Goal: Navigation & Orientation: Find specific page/section

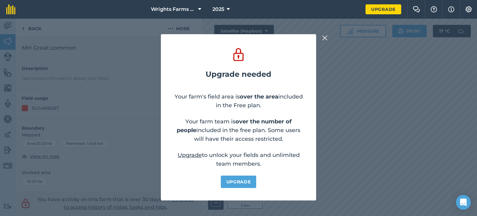
click at [325, 38] on img at bounding box center [325, 37] width 6 height 7
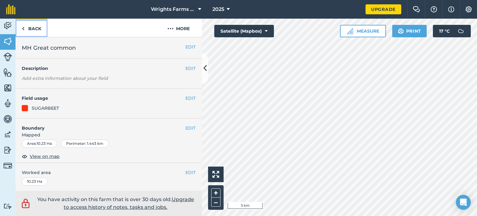
click at [26, 29] on link "Back" at bounding box center [32, 28] width 32 height 18
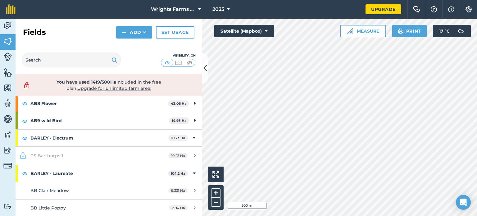
scroll to position [82, 0]
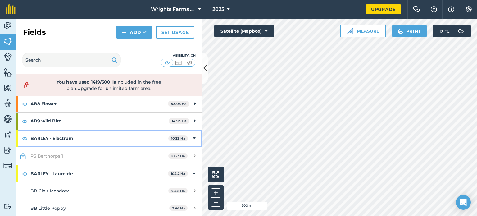
click at [193, 137] on div "BARLEY - Electrum 10.23 Ha" at bounding box center [109, 138] width 186 height 17
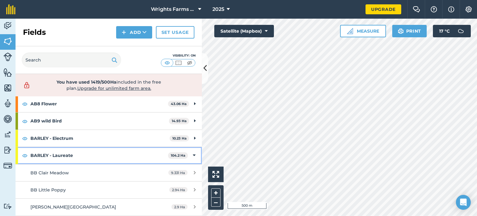
click at [193, 153] on icon at bounding box center [194, 155] width 3 height 7
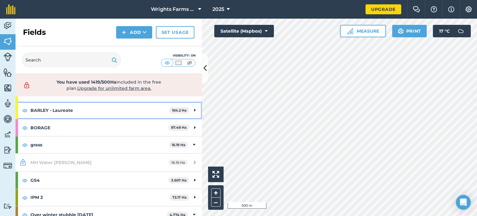
scroll to position [134, 0]
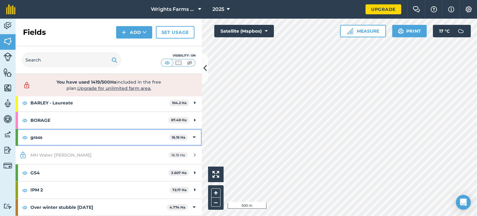
click at [193, 134] on icon at bounding box center [194, 137] width 3 height 7
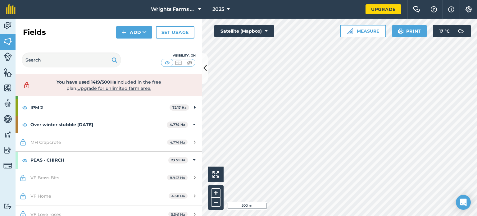
scroll to position [203, 0]
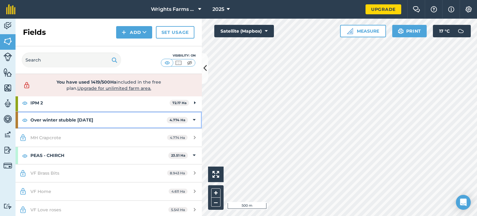
click at [193, 122] on icon at bounding box center [194, 119] width 3 height 7
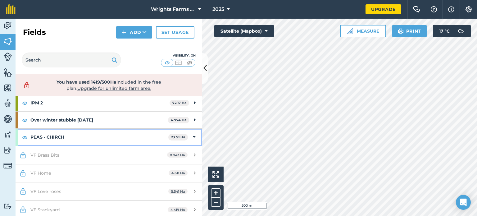
click at [193, 134] on icon at bounding box center [194, 136] width 3 height 7
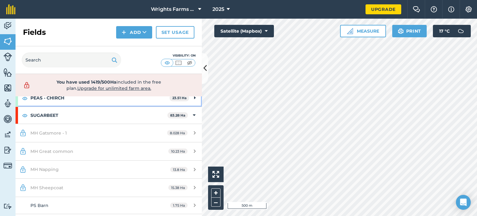
scroll to position [242, 0]
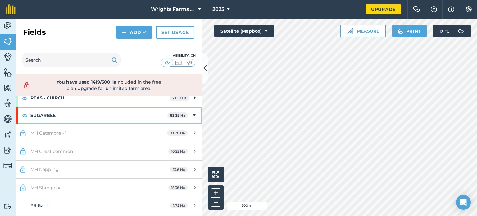
click at [193, 113] on icon at bounding box center [194, 115] width 3 height 7
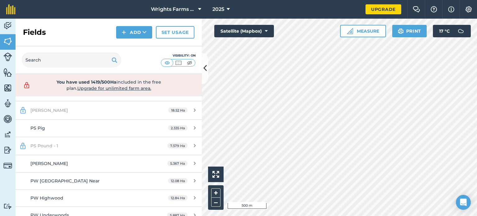
scroll to position [746, 0]
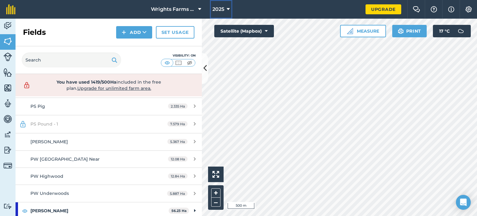
click at [226, 5] on button "2025" at bounding box center [221, 9] width 22 height 19
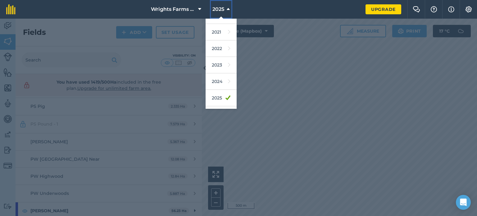
scroll to position [74, 0]
click at [220, 100] on link "2026" at bounding box center [220, 101] width 31 height 16
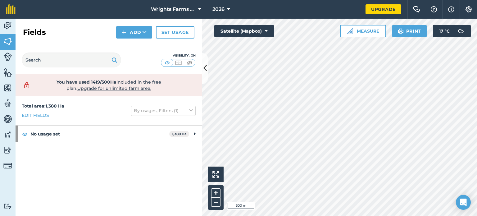
scroll to position [0, 0]
click at [214, 10] on span "2026" at bounding box center [218, 9] width 12 height 7
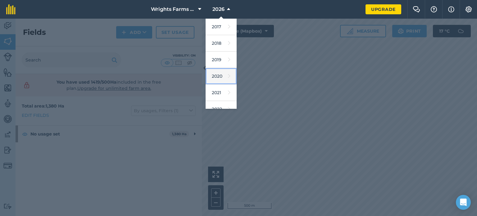
click at [220, 74] on link "2020" at bounding box center [220, 76] width 31 height 16
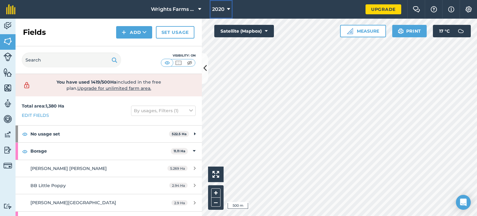
click at [228, 10] on icon at bounding box center [228, 9] width 3 height 7
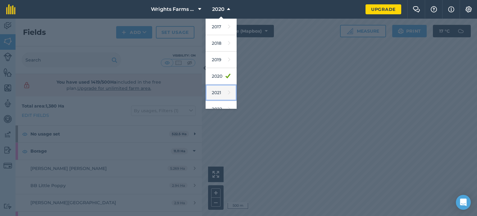
click at [218, 96] on link "2021" at bounding box center [220, 92] width 31 height 16
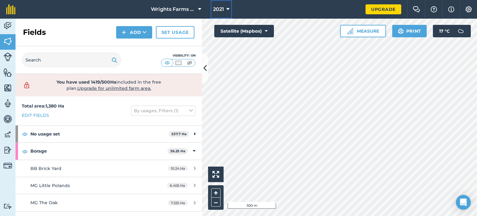
click at [223, 8] on span "2021" at bounding box center [218, 9] width 11 height 7
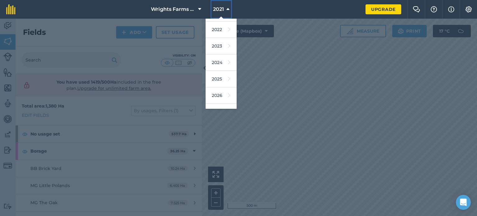
scroll to position [90, 0]
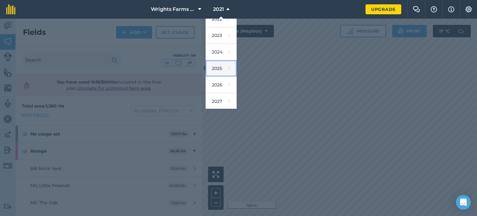
click at [223, 72] on link "2025" at bounding box center [220, 68] width 31 height 16
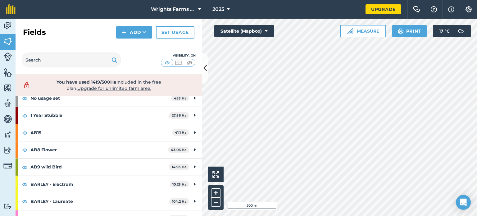
scroll to position [0, 0]
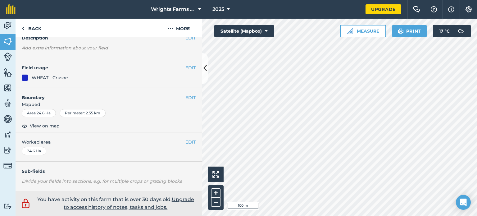
scroll to position [30, 0]
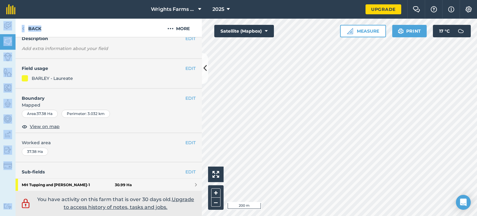
click at [94, 17] on div "Wrights Farms Contracting 2025 Upgrade Farm Chat Help Info Settings Map printin…" at bounding box center [238, 108] width 477 height 216
click at [31, 25] on link "Back" at bounding box center [32, 28] width 32 height 18
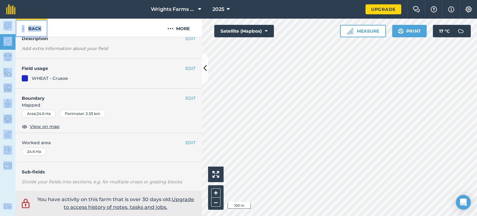
click at [32, 29] on link "Back" at bounding box center [32, 28] width 32 height 18
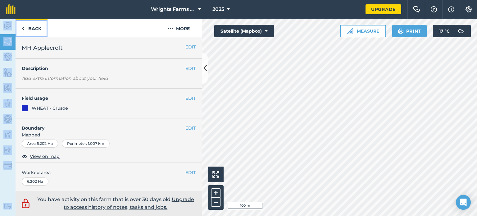
click at [35, 29] on link "Back" at bounding box center [32, 28] width 32 height 18
click at [227, 12] on icon at bounding box center [227, 9] width 3 height 7
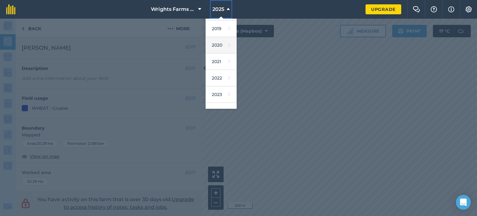
scroll to position [32, 0]
click at [222, 75] on link "2022" at bounding box center [220, 77] width 31 height 16
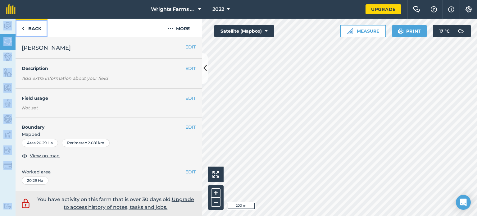
click at [37, 29] on link "Back" at bounding box center [32, 28] width 32 height 18
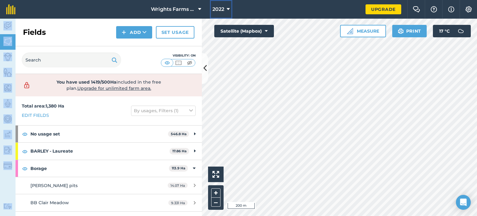
click at [227, 11] on icon at bounding box center [227, 9] width 3 height 7
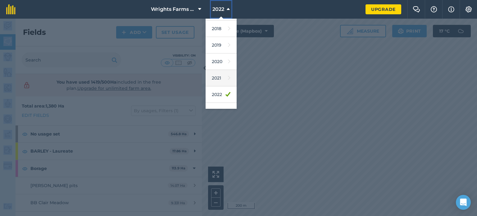
scroll to position [15, 0]
click at [223, 75] on link "2021" at bounding box center [220, 78] width 31 height 16
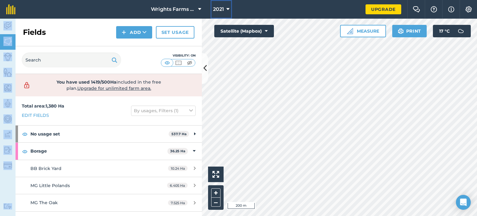
click at [222, 12] on span "2021" at bounding box center [218, 9] width 11 height 7
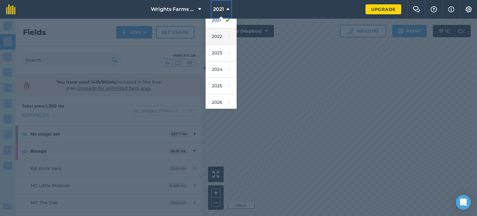
scroll to position [73, 0]
click at [214, 100] on link "2026" at bounding box center [220, 102] width 31 height 16
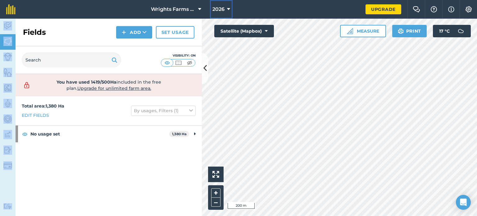
click at [223, 11] on span "2026" at bounding box center [218, 9] width 12 height 7
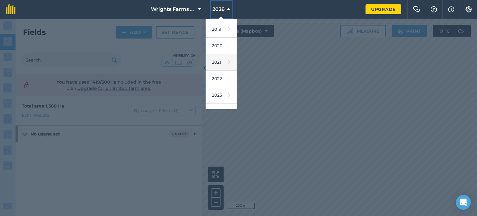
scroll to position [30, 0]
click at [222, 83] on link "2022" at bounding box center [220, 79] width 31 height 16
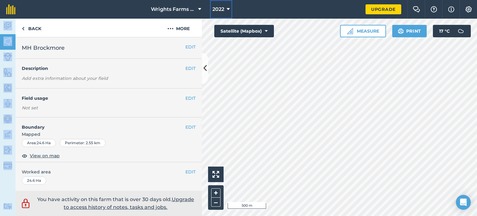
click at [226, 10] on button "2022" at bounding box center [221, 9] width 22 height 19
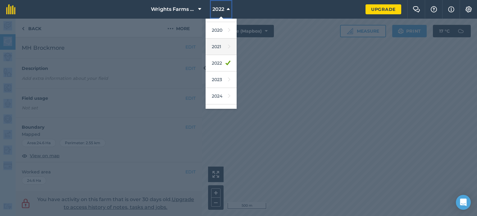
scroll to position [46, 0]
click at [228, 77] on icon at bounding box center [229, 79] width 2 height 9
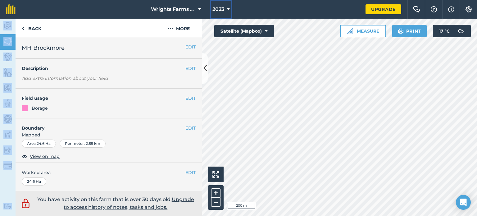
click at [224, 9] on button "2023" at bounding box center [221, 9] width 22 height 19
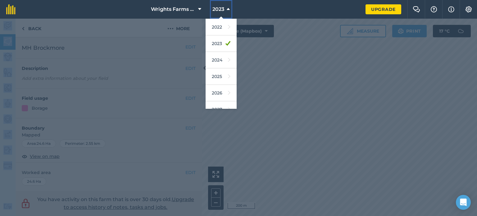
scroll to position [81, 0]
click at [218, 80] on link "2025" at bounding box center [220, 77] width 31 height 16
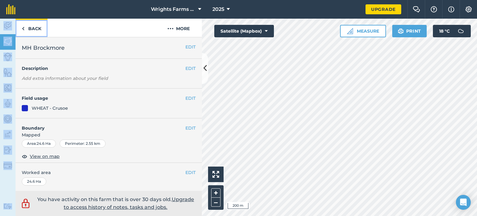
click at [35, 29] on link "Back" at bounding box center [32, 28] width 32 height 18
click at [32, 23] on link "Back" at bounding box center [32, 28] width 32 height 18
click at [11, 3] on link at bounding box center [11, 9] width 22 height 19
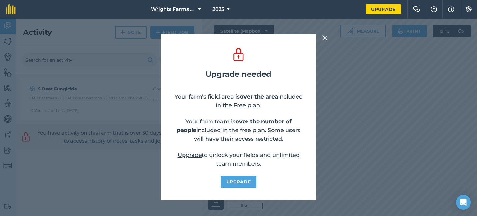
click at [327, 37] on img at bounding box center [325, 37] width 6 height 7
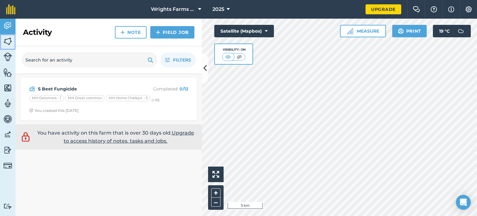
click at [9, 38] on img at bounding box center [7, 41] width 9 height 9
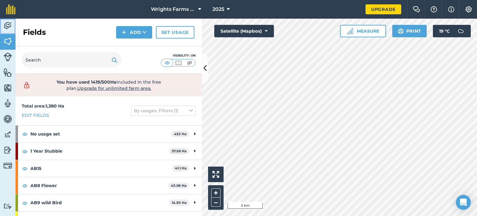
click at [9, 27] on img at bounding box center [7, 25] width 9 height 9
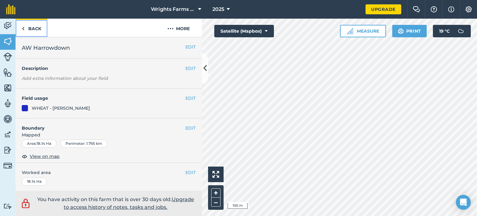
click at [35, 29] on link "Back" at bounding box center [32, 28] width 32 height 18
click at [39, 26] on link "Back" at bounding box center [32, 28] width 32 height 18
click at [34, 28] on link "Back" at bounding box center [32, 28] width 32 height 18
click at [29, 31] on link "Back" at bounding box center [32, 28] width 32 height 18
click at [30, 29] on link "Back" at bounding box center [32, 28] width 32 height 18
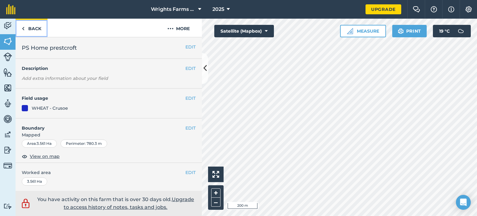
click at [31, 33] on link "Back" at bounding box center [32, 28] width 32 height 18
click at [36, 29] on link "Back" at bounding box center [32, 28] width 32 height 18
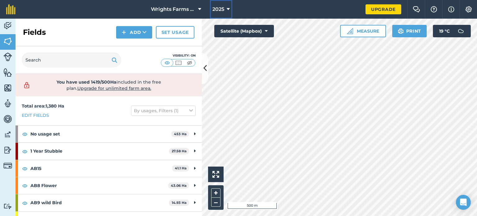
click at [218, 5] on button "2025" at bounding box center [221, 9] width 22 height 19
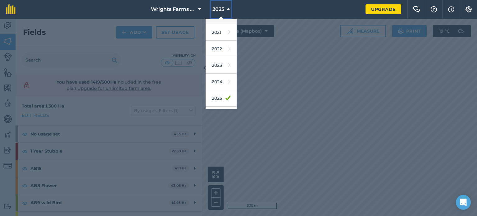
scroll to position [60, 0]
click at [228, 67] on icon at bounding box center [229, 65] width 2 height 9
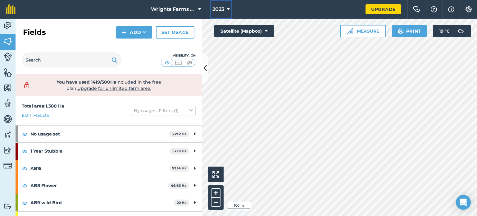
click at [220, 11] on span "2023" at bounding box center [218, 9] width 12 height 7
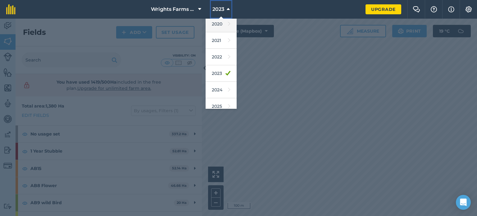
scroll to position [54, 0]
click at [217, 98] on link "2025" at bounding box center [220, 104] width 31 height 16
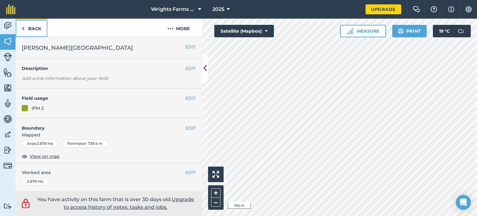
click at [38, 33] on link "Back" at bounding box center [32, 28] width 32 height 18
click at [35, 26] on link "Back" at bounding box center [32, 28] width 32 height 18
